Goal: Find specific page/section

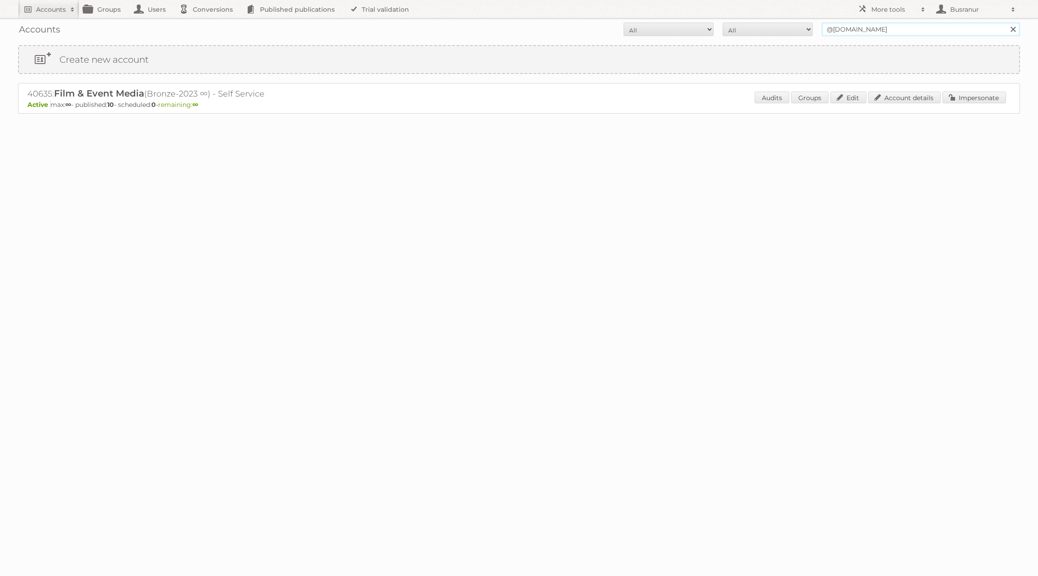
click at [871, 34] on input "@[DOMAIN_NAME]" at bounding box center [921, 30] width 198 height 14
paste input "[EMAIL_ADDRESS][DOMAIN_NAME]"
type input "[EMAIL_ADDRESS][DOMAIN_NAME]"
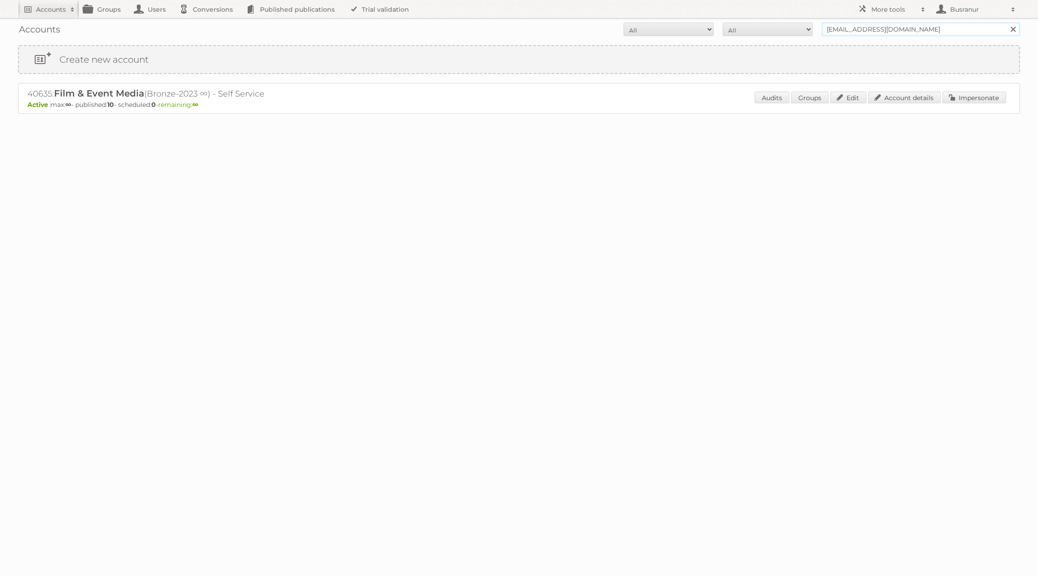
click at [1006, 23] on input "Search" at bounding box center [1013, 30] width 14 height 14
click at [885, 100] on link "Account details" at bounding box center [905, 97] width 73 height 12
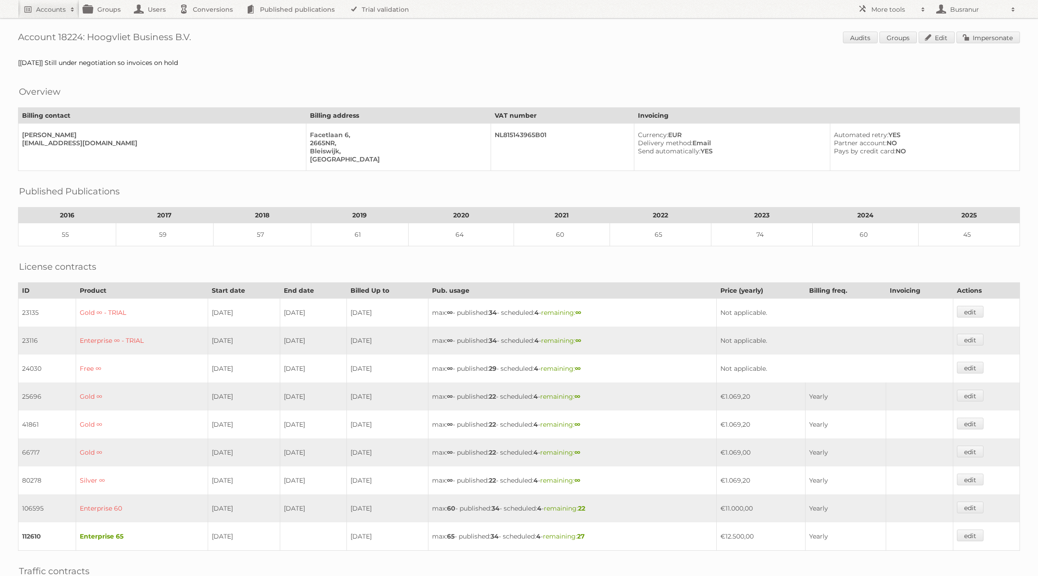
click at [353, 28] on div "Account 18224: Hoogvliet Business B.V. Audits Groups Edit Impersonate [2025-02-…" at bounding box center [519, 395] width 1038 height 791
click at [170, 38] on h1 "Account 18224: Hoogvliet Business B.V. Audits Groups Edit Impersonate" at bounding box center [519, 39] width 1002 height 14
click at [175, 35] on h1 "Account 18224: Hoogvliet Business B.V. Audits Groups Edit Impersonate" at bounding box center [519, 39] width 1002 height 14
drag, startPoint x: 173, startPoint y: 37, endPoint x: 91, endPoint y: 35, distance: 81.6
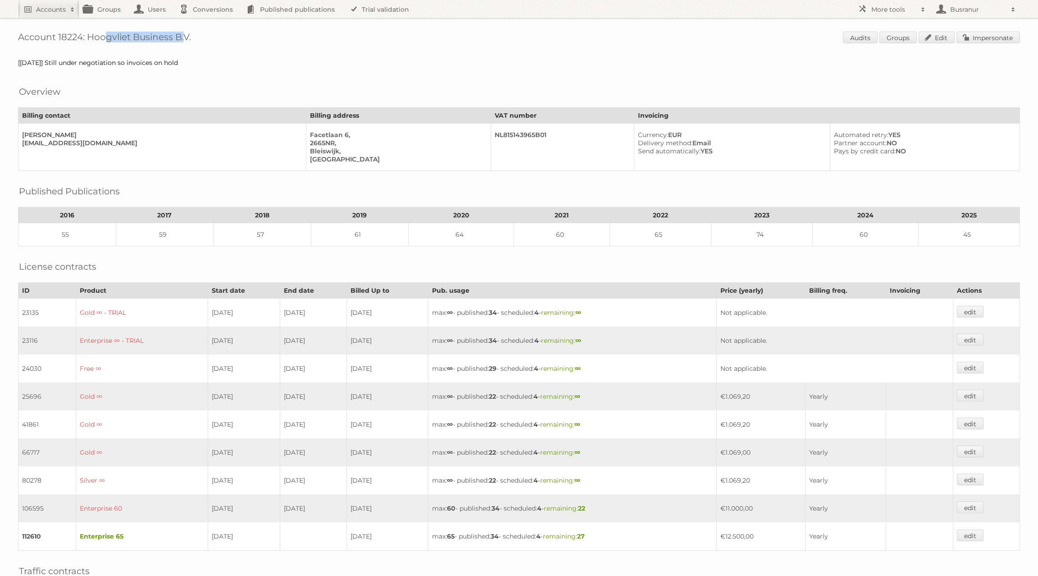
click at [91, 35] on h1 "Account 18224: Hoogvliet Business B.V. Audits Groups Edit Impersonate" at bounding box center [519, 39] width 1002 height 14
copy h1 "Hoogvliet Business"
